Goal: Transaction & Acquisition: Subscribe to service/newsletter

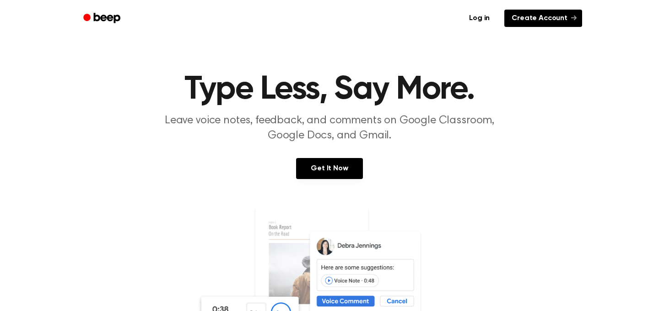
click at [530, 21] on link "Create Account" at bounding box center [543, 18] width 78 height 17
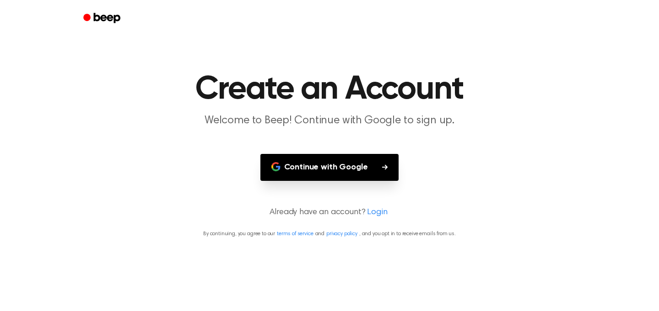
click at [379, 172] on button "Continue with Google" at bounding box center [329, 167] width 139 height 27
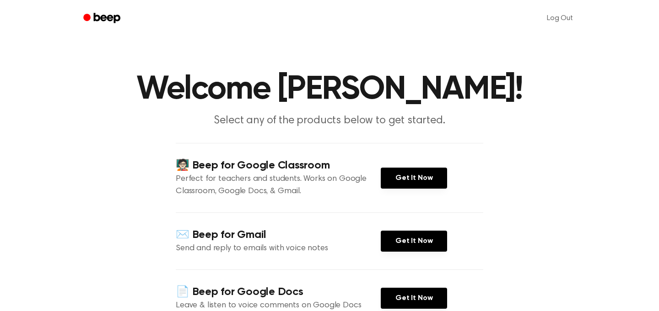
click at [474, 184] on div "🧑🏻‍🏫 Beep for Google Classroom Perfect for teachers and students. Works on Goog…" at bounding box center [329, 178] width 307 height 70
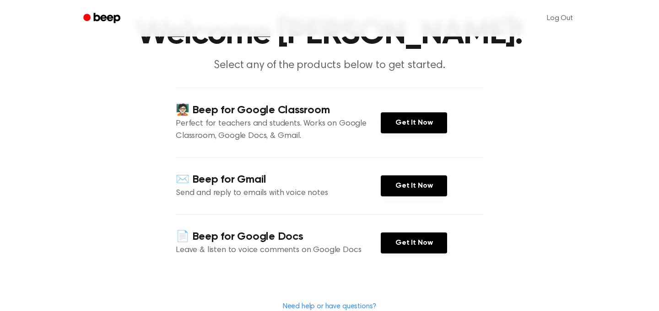
scroll to position [55, 0]
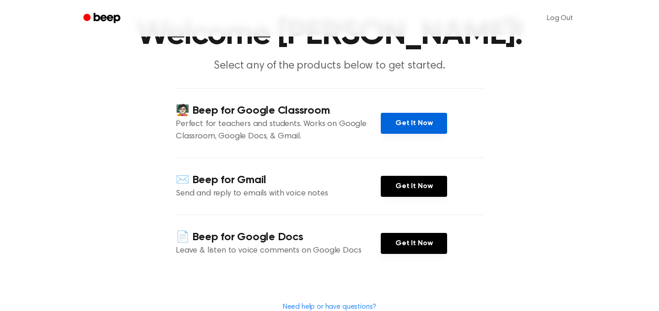
click at [422, 115] on link "Get It Now" at bounding box center [413, 123] width 66 height 21
